Goal: Task Accomplishment & Management: Manage account settings

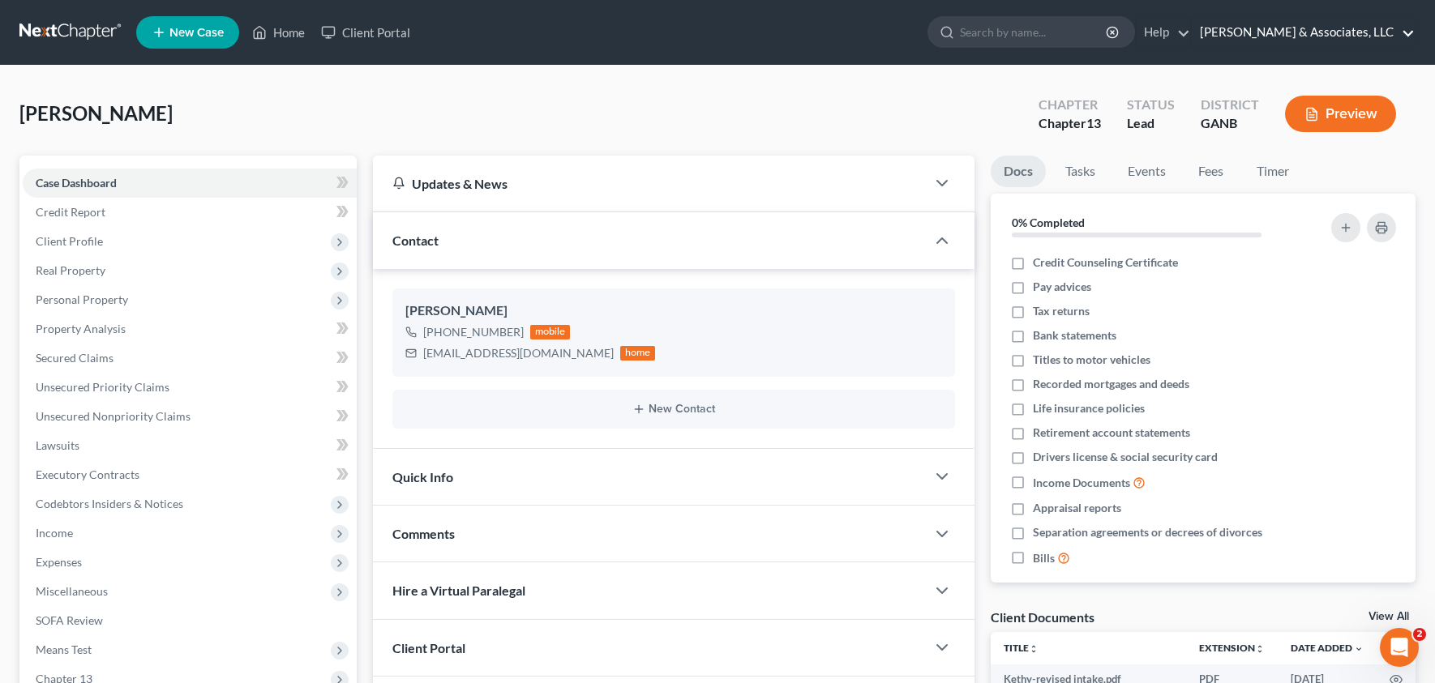
click at [1316, 31] on link "[PERSON_NAME] & Associates, LLC" at bounding box center [1303, 32] width 223 height 29
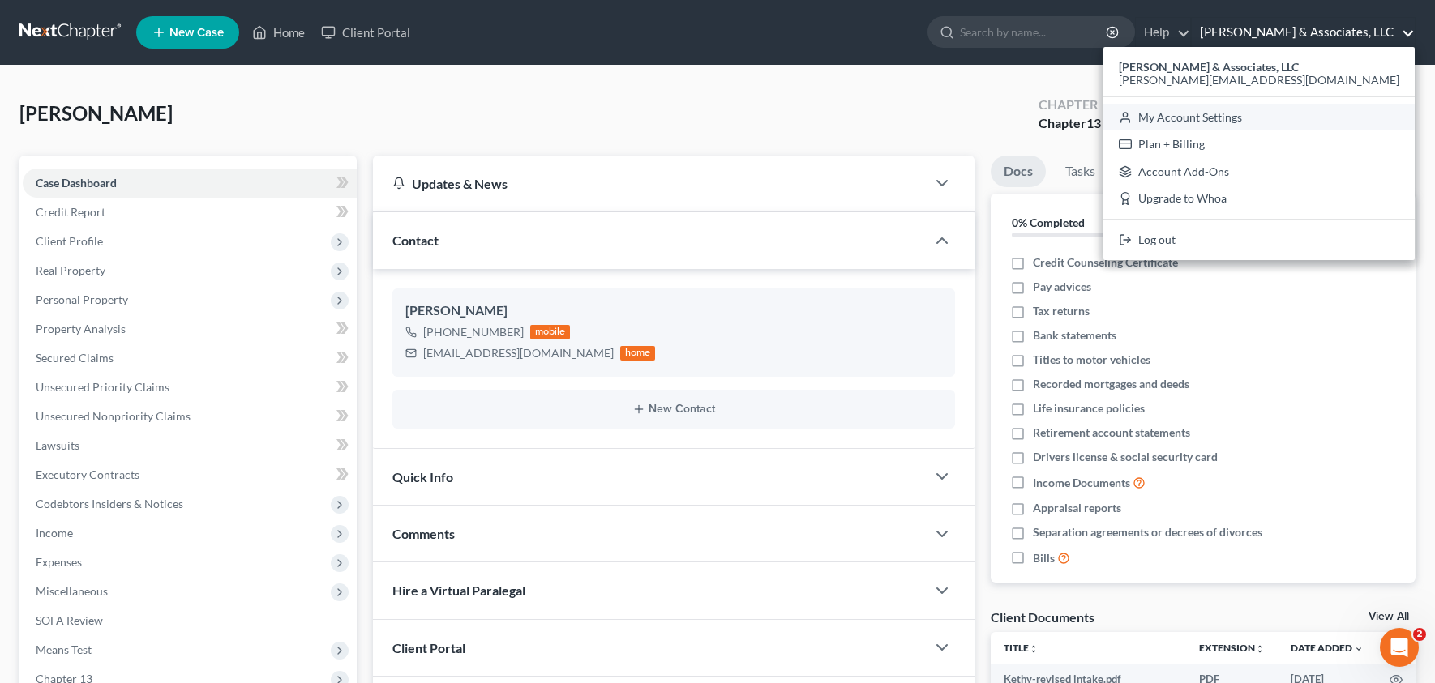
click at [1294, 121] on link "My Account Settings" at bounding box center [1258, 118] width 311 height 28
select select "24"
select select "10"
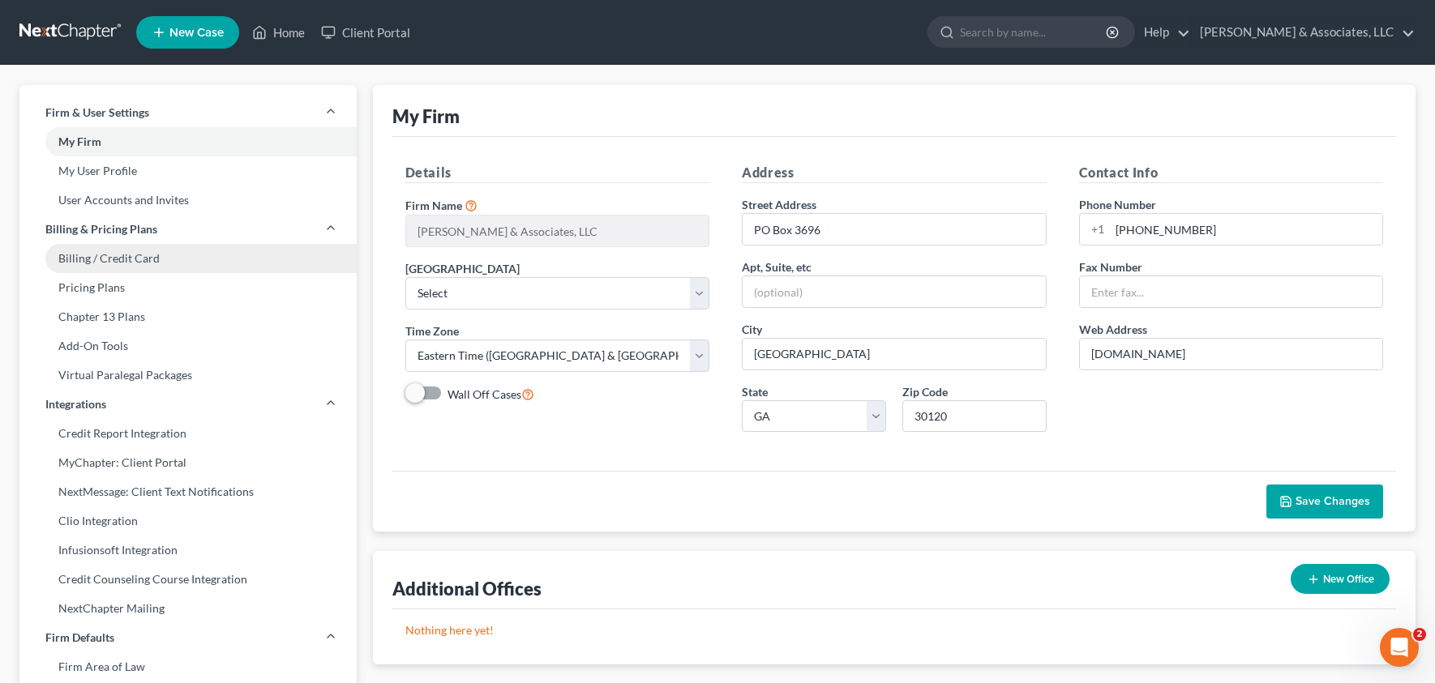
click at [152, 260] on link "Billing / Credit Card" at bounding box center [187, 258] width 337 height 29
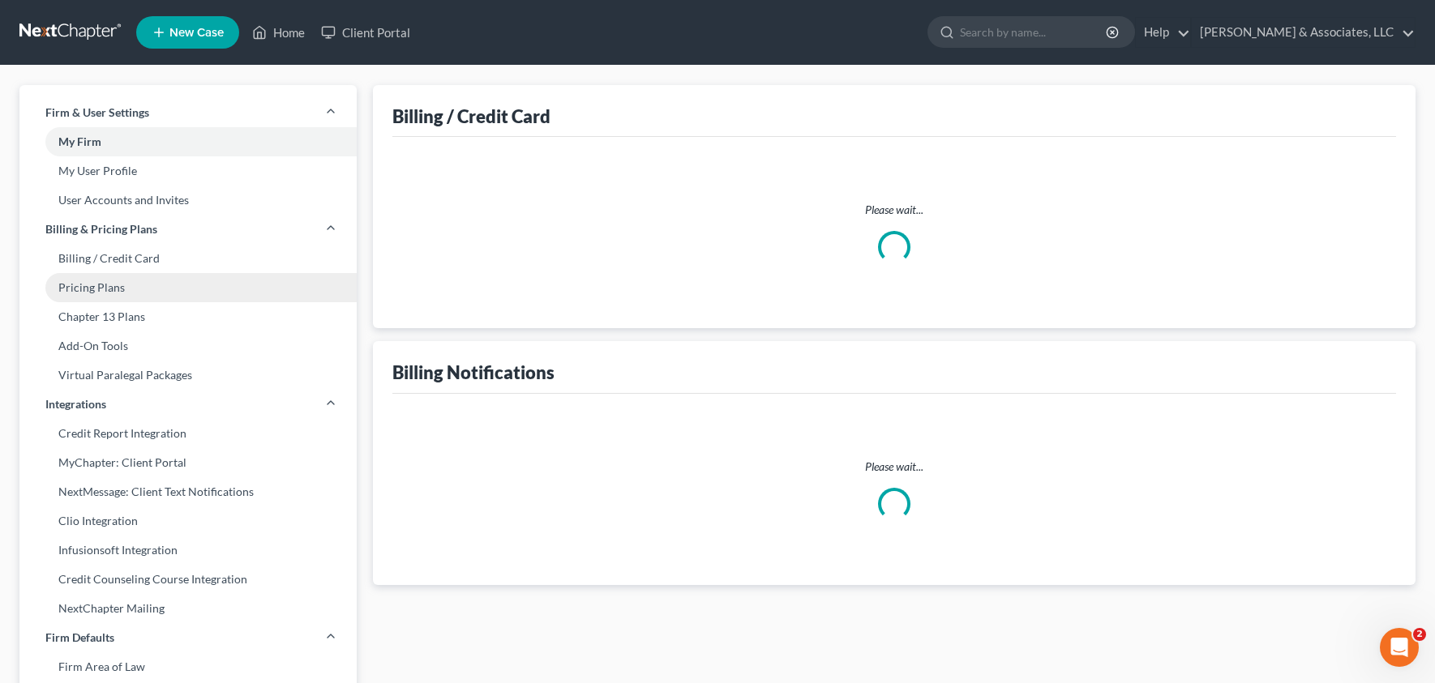
select select "10"
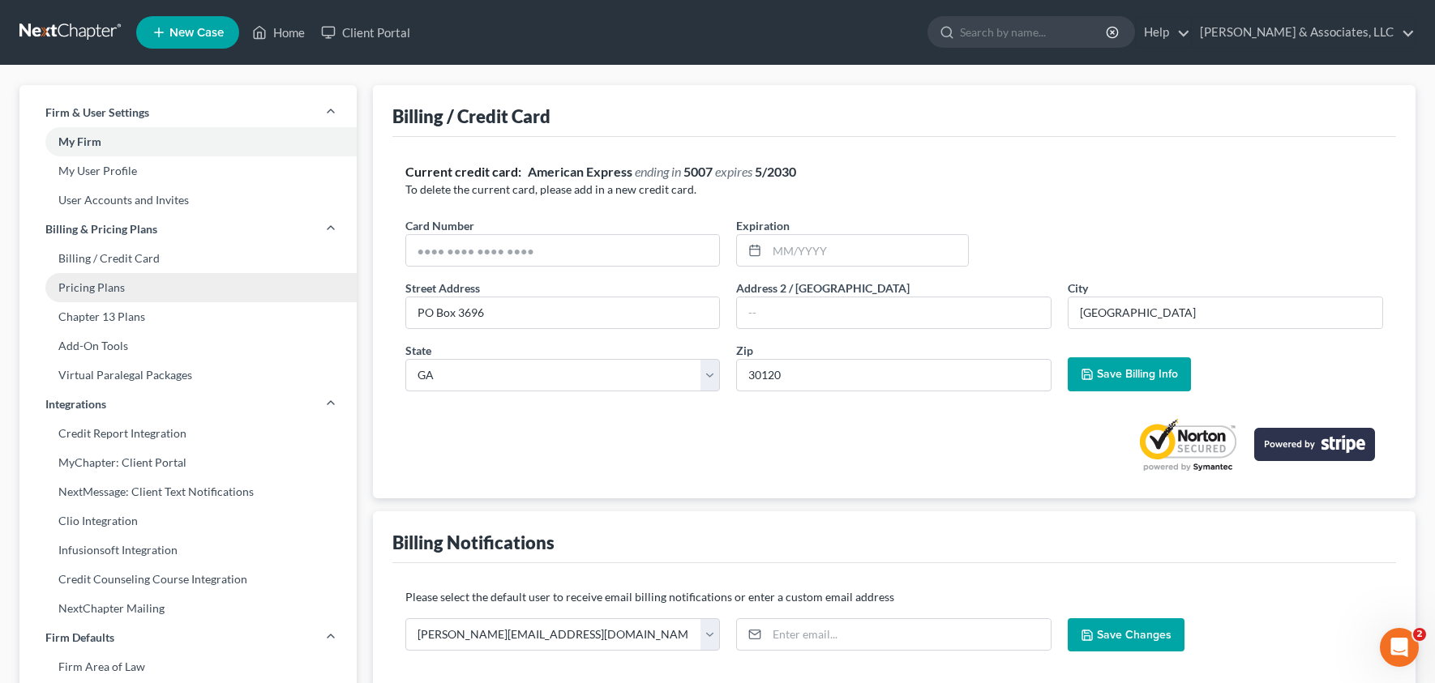
click at [122, 288] on link "Pricing Plans" at bounding box center [187, 287] width 337 height 29
